Goal: Find specific page/section

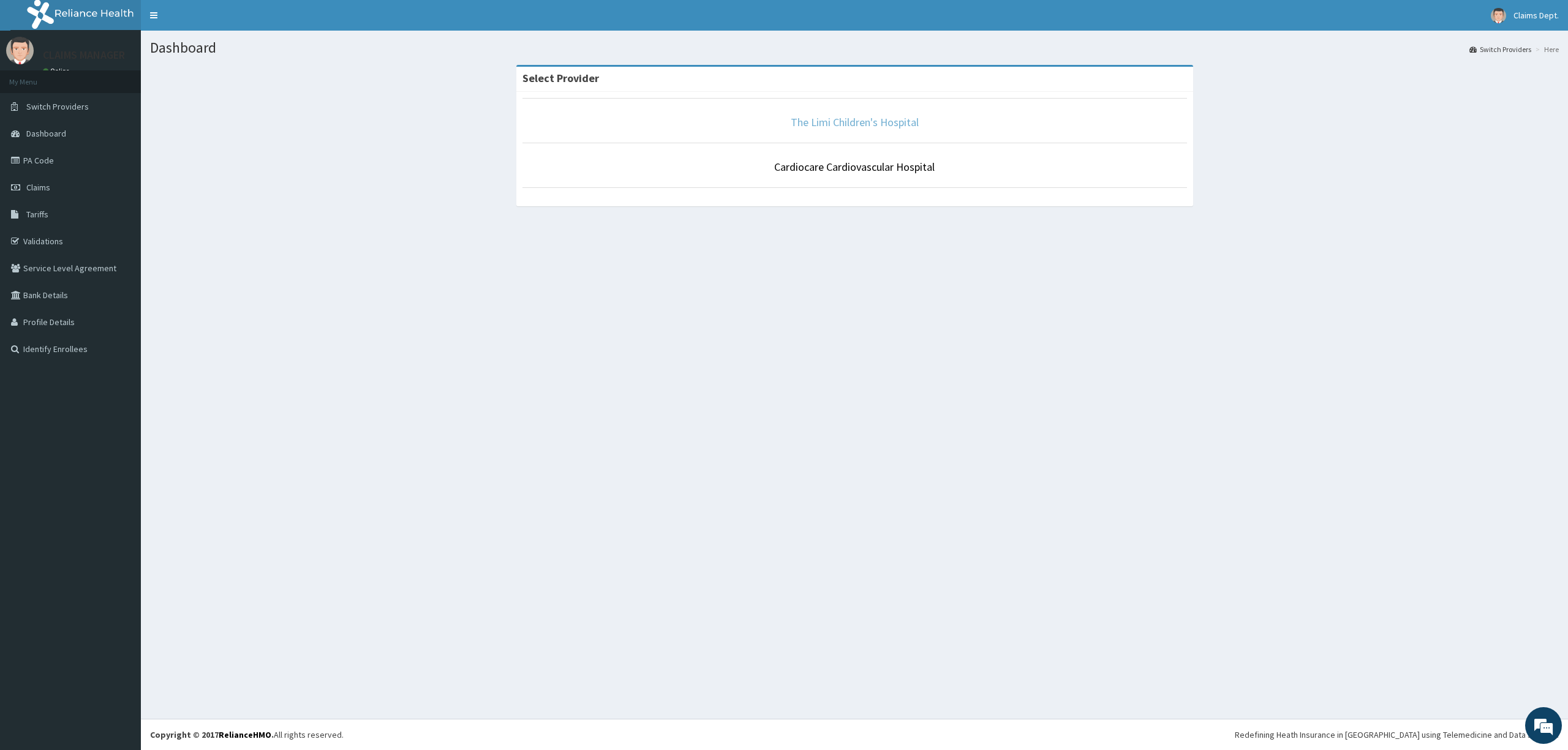
click at [900, 122] on link "The Limi Children's Hospital" at bounding box center [854, 122] width 128 height 14
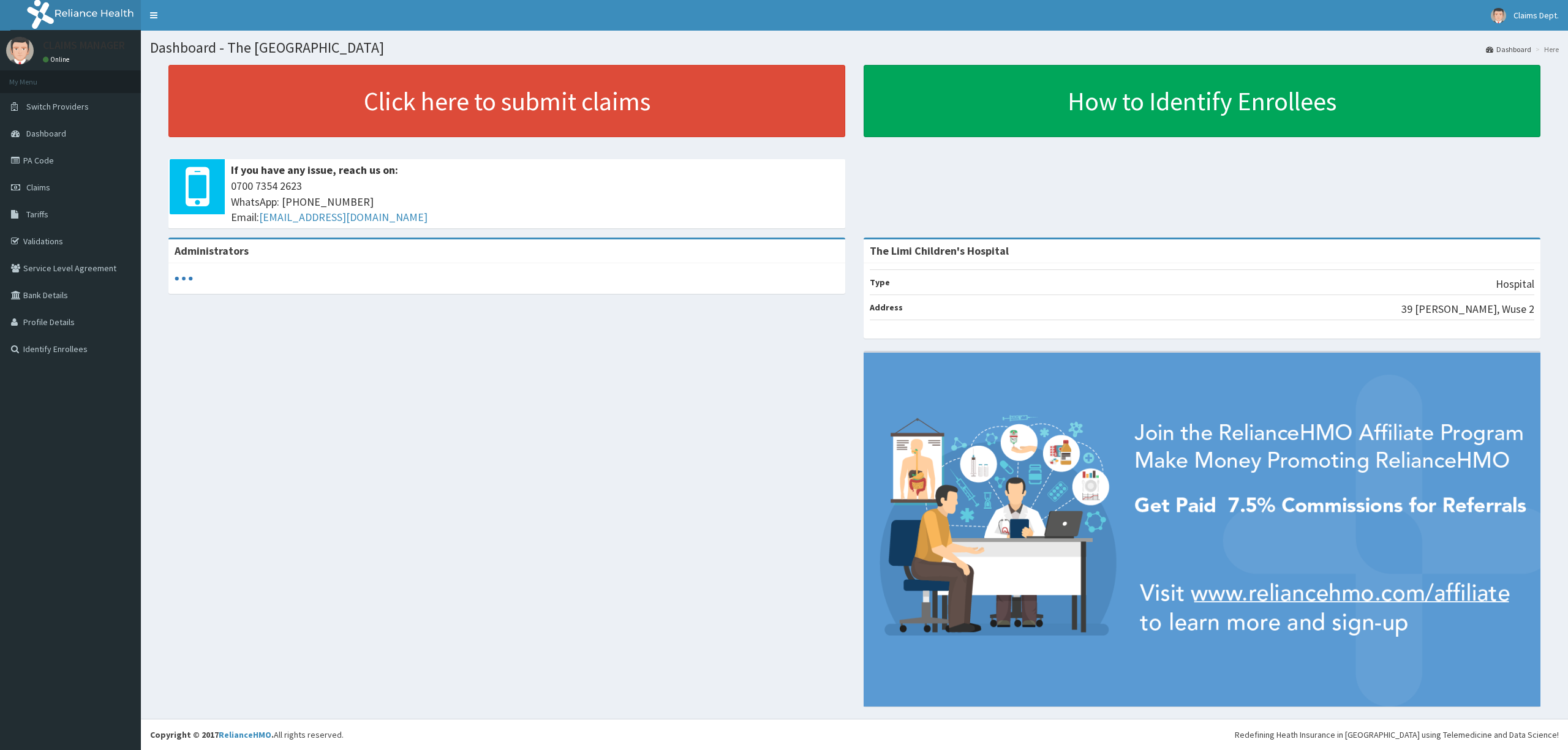
click at [32, 154] on link "PA Code" at bounding box center [70, 160] width 141 height 26
